Goal: Task Accomplishment & Management: Use online tool/utility

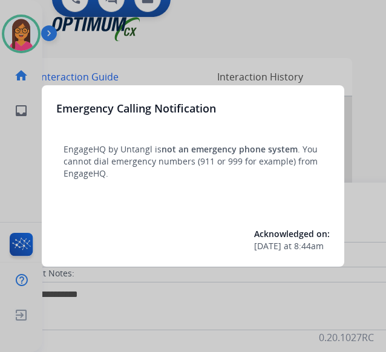
click at [166, 25] on div at bounding box center [193, 176] width 386 height 352
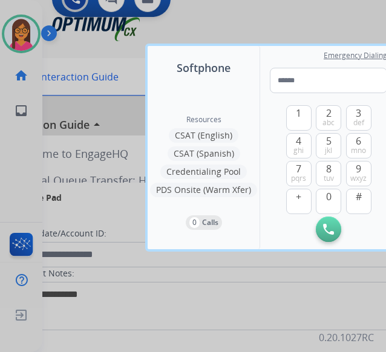
scroll to position [0, 1]
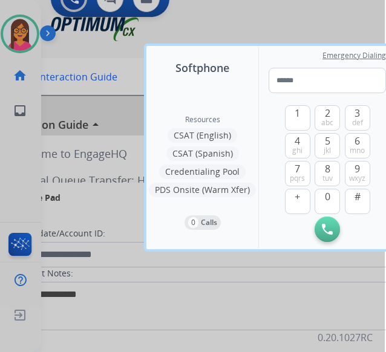
click at [166, 25] on div at bounding box center [192, 176] width 386 height 352
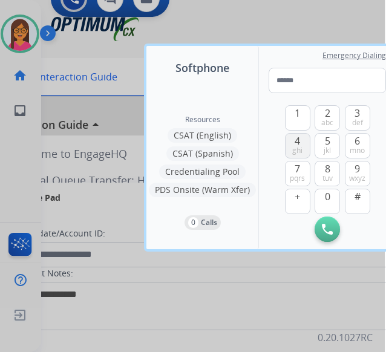
click at [301, 147] on span "ghi" at bounding box center [297, 151] width 10 height 10
click at [332, 145] on button "5 jkl" at bounding box center [327, 145] width 25 height 25
click at [333, 117] on button "2 abc" at bounding box center [327, 117] width 25 height 25
click at [335, 205] on button "0" at bounding box center [327, 201] width 25 height 25
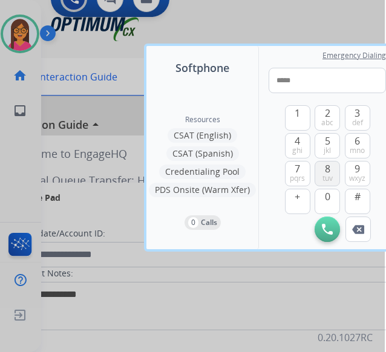
click at [332, 182] on span "tuv" at bounding box center [328, 179] width 10 height 10
click at [304, 116] on button "1" at bounding box center [297, 117] width 25 height 25
click at [332, 169] on button "8 tuv" at bounding box center [327, 173] width 25 height 25
click at [305, 148] on button "4 ghi" at bounding box center [297, 145] width 25 height 25
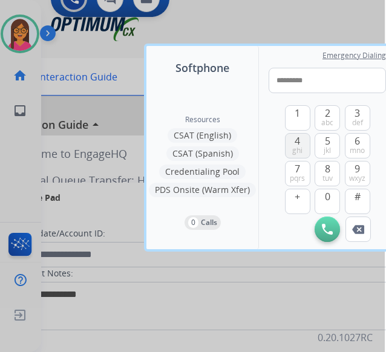
type input "**********"
click at [323, 226] on img at bounding box center [327, 229] width 11 height 11
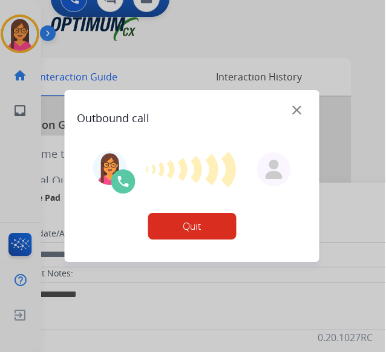
click at [177, 235] on button "Quit" at bounding box center [192, 226] width 88 height 27
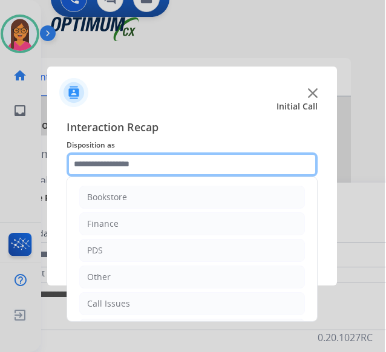
click at [170, 167] on input "text" at bounding box center [192, 164] width 251 height 24
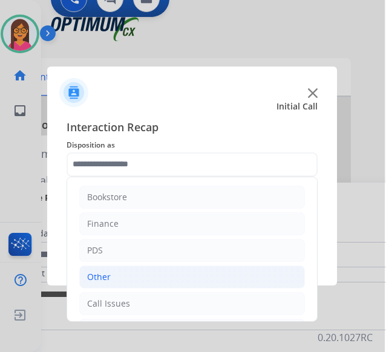
click at [129, 283] on li "Other" at bounding box center [192, 277] width 226 height 23
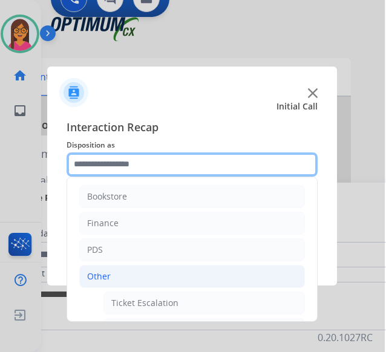
scroll to position [0, 0]
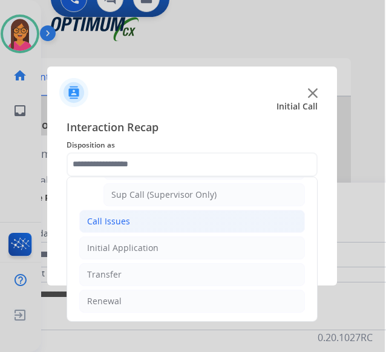
click at [136, 224] on li "Call Issues" at bounding box center [192, 221] width 226 height 23
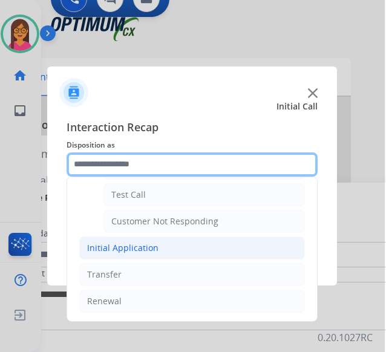
scroll to position [10, 1]
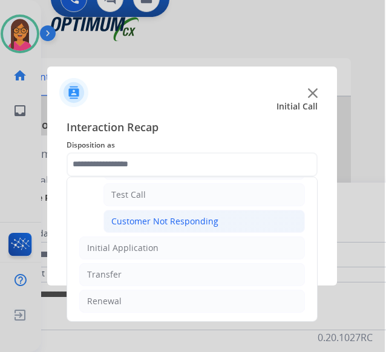
click at [173, 215] on div "Customer Not Responding" at bounding box center [164, 221] width 107 height 12
type input "**********"
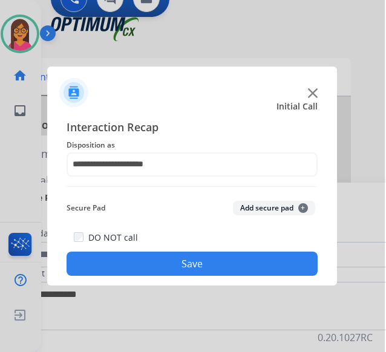
click at [168, 252] on button "Save" at bounding box center [192, 264] width 251 height 24
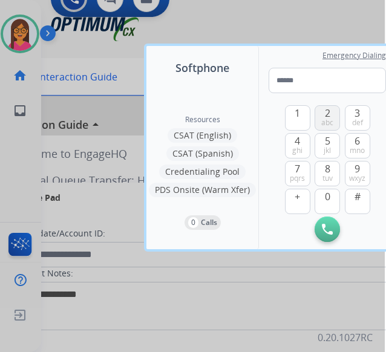
click at [331, 118] on span "abc" at bounding box center [327, 123] width 12 height 10
click at [323, 189] on button "0" at bounding box center [327, 201] width 25 height 25
click at [329, 134] on span "5" at bounding box center [327, 141] width 5 height 15
click at [356, 162] on span "9" at bounding box center [357, 169] width 5 height 15
click at [335, 133] on button "5 jkl" at bounding box center [327, 145] width 25 height 25
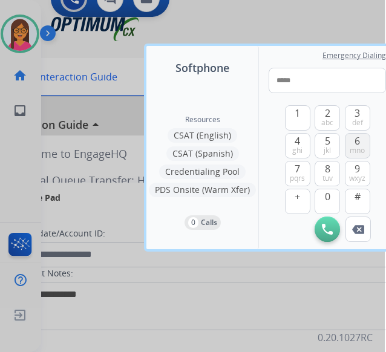
click at [358, 134] on span "6" at bounding box center [357, 141] width 5 height 15
click at [330, 174] on span "tuv" at bounding box center [328, 179] width 10 height 10
click at [306, 162] on button "7 pqrs" at bounding box center [297, 173] width 25 height 25
click at [353, 174] on span "wxyz" at bounding box center [357, 179] width 16 height 10
click at [333, 192] on button "0" at bounding box center [327, 201] width 25 height 25
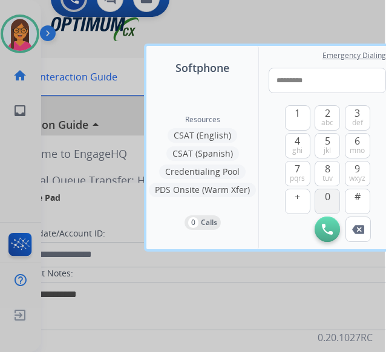
type input "**********"
click at [333, 217] on button "Initiate Call" at bounding box center [327, 229] width 25 height 25
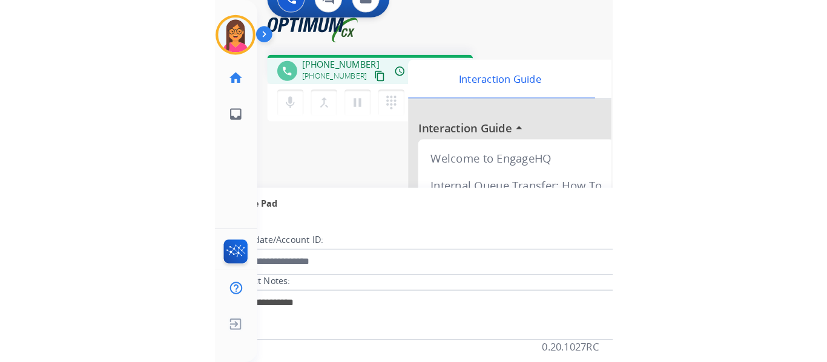
scroll to position [0, 0]
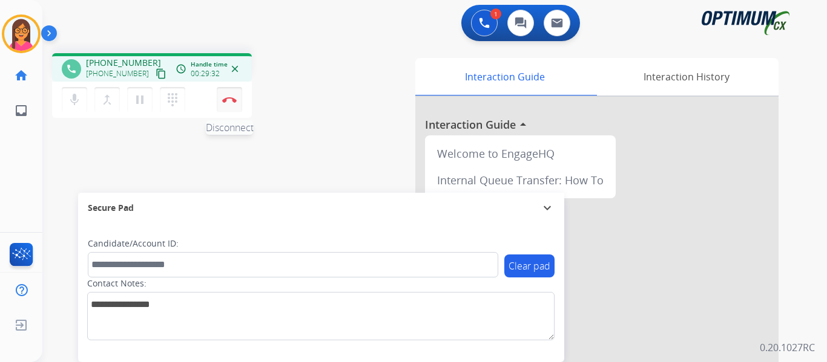
click at [238, 104] on button "Disconnect" at bounding box center [229, 99] width 25 height 25
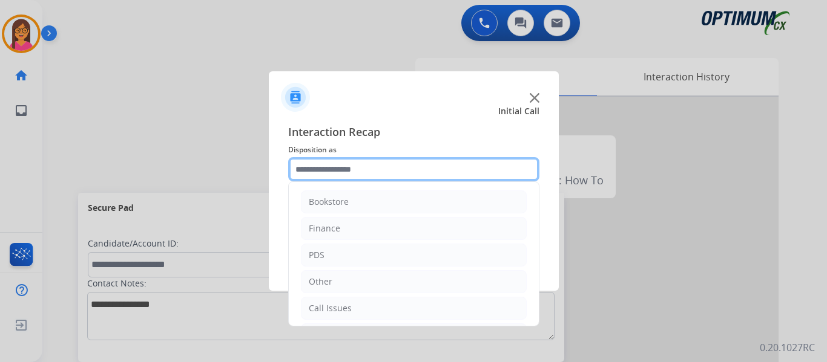
click at [389, 174] on input "text" at bounding box center [413, 169] width 251 height 24
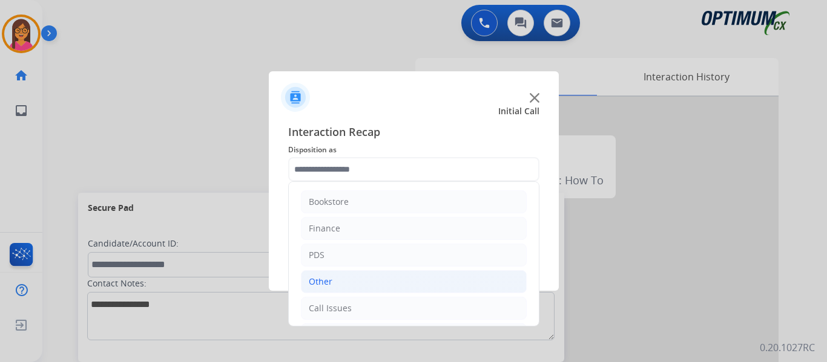
click at [326, 283] on div "Other" at bounding box center [321, 282] width 24 height 12
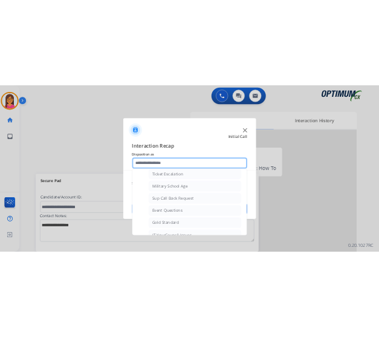
scroll to position [121, 0]
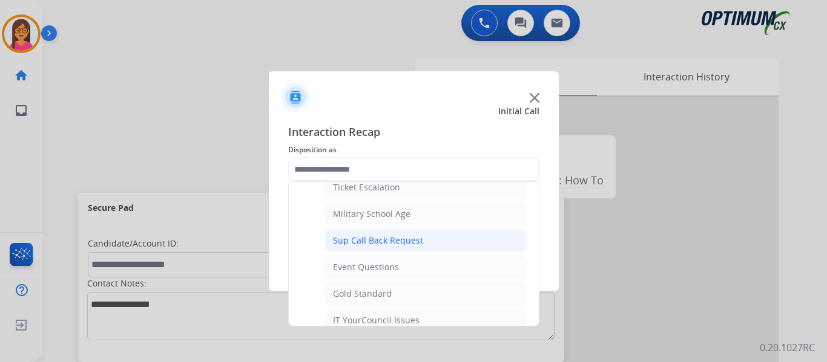
click at [395, 237] on div "Sup Call Back Request" at bounding box center [378, 241] width 90 height 12
type input "**********"
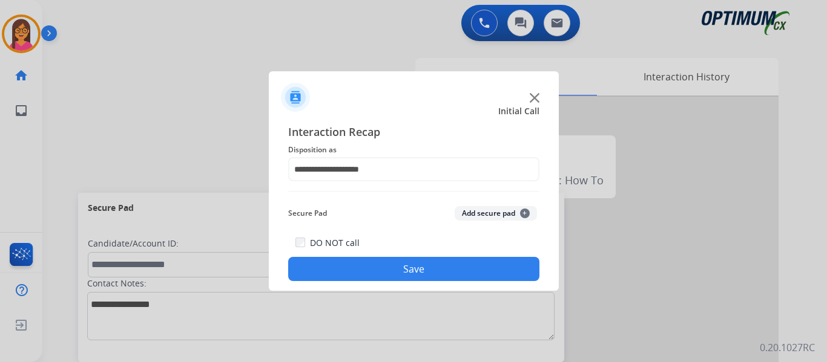
click at [393, 266] on button "Save" at bounding box center [413, 269] width 251 height 24
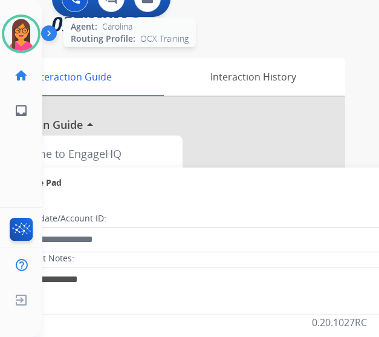
click at [24, 28] on img at bounding box center [21, 34] width 34 height 34
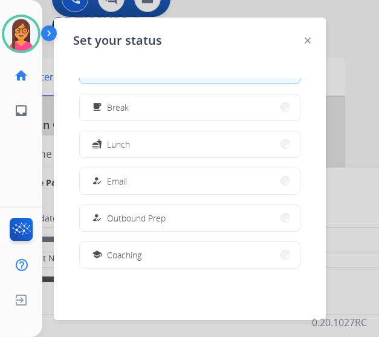
scroll to position [0, 0]
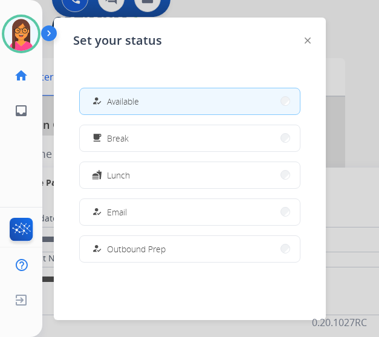
click at [134, 177] on button "fastfood Lunch" at bounding box center [190, 175] width 220 height 26
